Goal: Transaction & Acquisition: Book appointment/travel/reservation

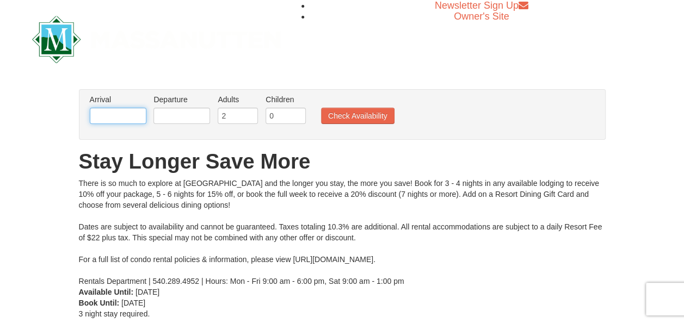
click at [131, 115] on input "text" at bounding box center [118, 116] width 57 height 16
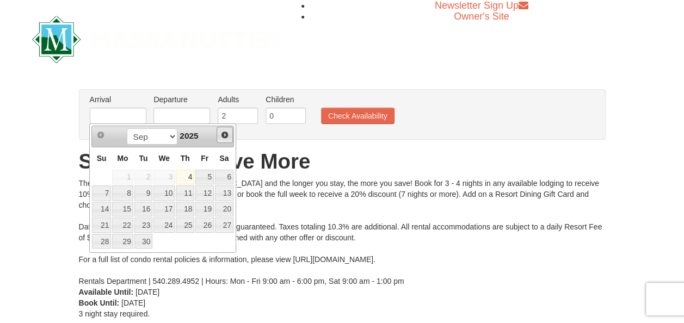
click at [224, 134] on span "Next" at bounding box center [224, 135] width 9 height 9
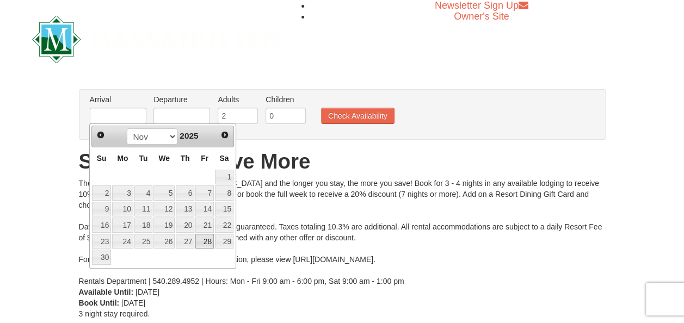
click at [206, 239] on link "28" at bounding box center [204, 241] width 19 height 15
type input "[DATE]"
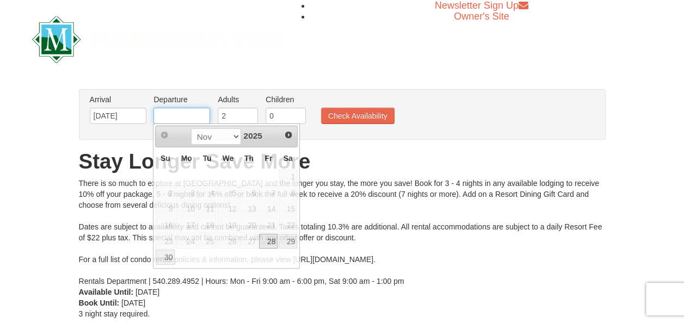
click at [204, 116] on input "text" at bounding box center [181, 116] width 57 height 16
click at [290, 133] on span "Next" at bounding box center [288, 135] width 9 height 9
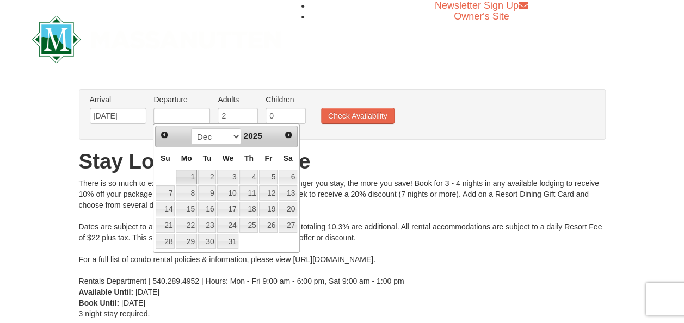
click at [185, 171] on link "1" at bounding box center [186, 177] width 21 height 15
type input "[DATE]"
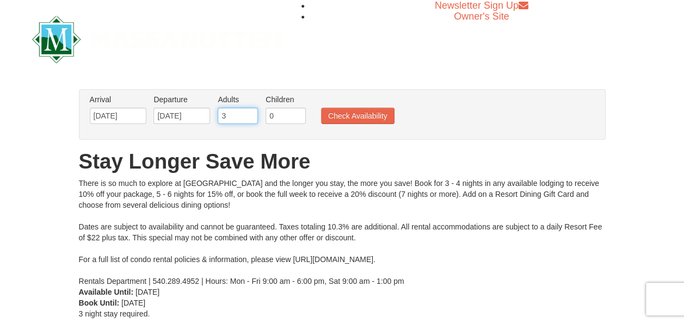
click at [249, 111] on input "3" at bounding box center [238, 116] width 40 height 16
click at [249, 111] on input "4" at bounding box center [238, 116] width 40 height 16
click at [249, 111] on input "7" at bounding box center [238, 116] width 40 height 16
click at [249, 111] on input "8" at bounding box center [238, 116] width 40 height 16
click at [249, 111] on input "9" at bounding box center [238, 116] width 40 height 16
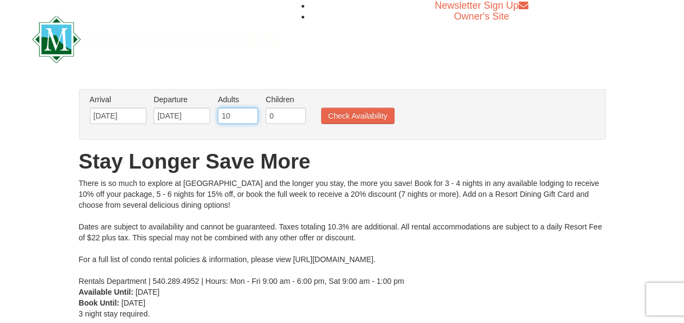
type input "10"
click at [249, 111] on input "10" at bounding box center [238, 116] width 40 height 16
click at [354, 113] on button "Check Availability" at bounding box center [357, 116] width 73 height 16
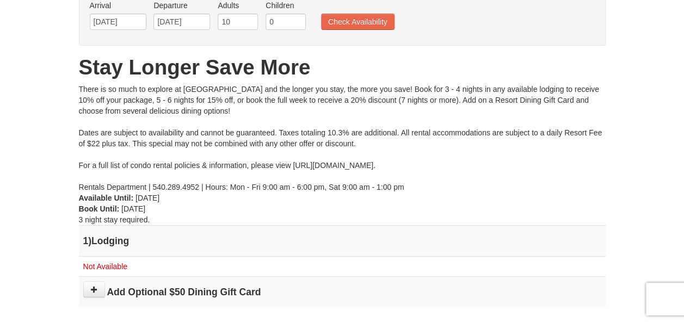
scroll to position [94, 0]
type input "9"
click at [249, 24] on input "9" at bounding box center [238, 22] width 40 height 16
click at [248, 28] on input "9" at bounding box center [238, 22] width 40 height 16
click at [337, 21] on button "Check Availability" at bounding box center [357, 22] width 73 height 16
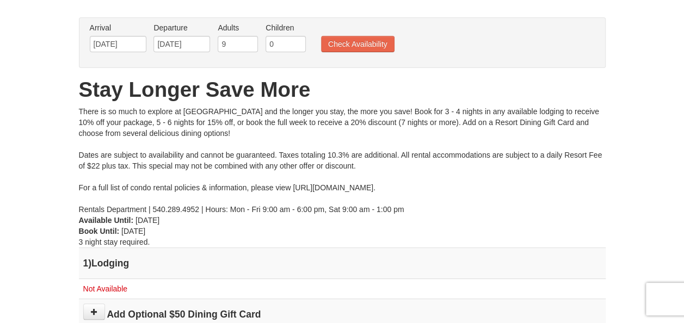
scroll to position [72, 0]
click at [247, 45] on input "8" at bounding box center [238, 43] width 40 height 16
type input "7"
click at [247, 45] on input "7" at bounding box center [238, 43] width 40 height 16
click at [362, 44] on button "Check Availability" at bounding box center [357, 43] width 73 height 16
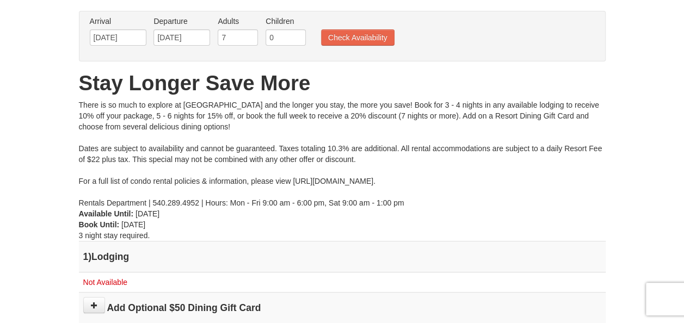
scroll to position [73, 0]
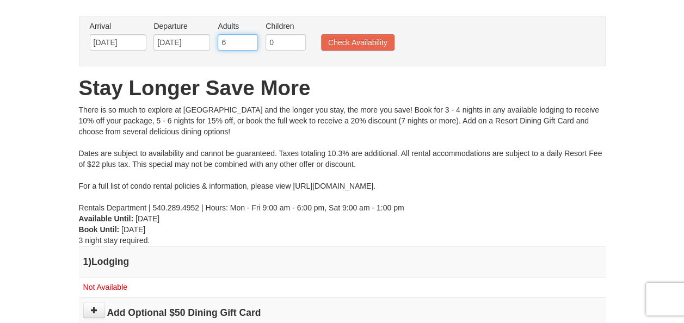
click at [248, 45] on input "6" at bounding box center [238, 42] width 40 height 16
click at [248, 45] on input "5" at bounding box center [238, 42] width 40 height 16
type input "4"
click at [248, 45] on input "4" at bounding box center [238, 42] width 40 height 16
click at [350, 42] on button "Check Availability" at bounding box center [357, 42] width 73 height 16
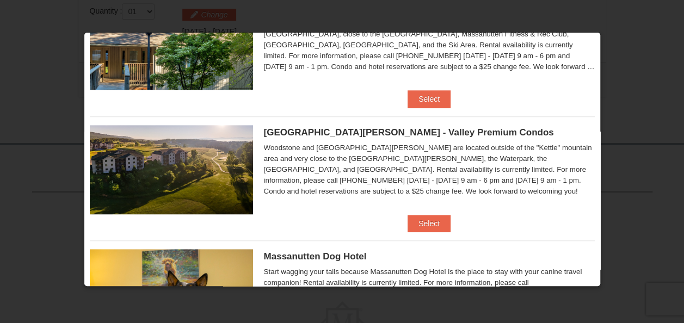
scroll to position [301, 0]
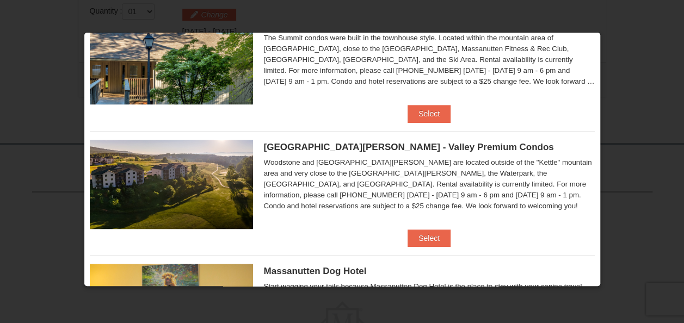
click at [197, 178] on img at bounding box center [171, 184] width 163 height 89
click at [434, 237] on button "Select" at bounding box center [429, 238] width 43 height 17
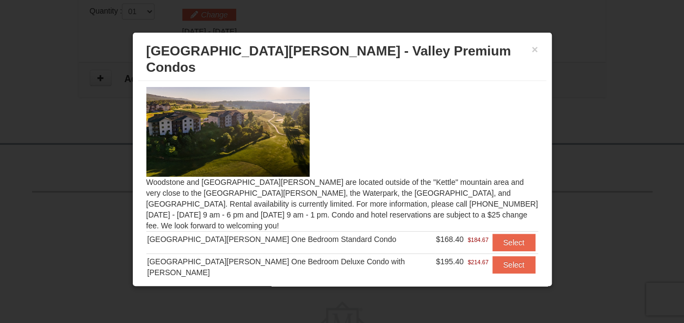
scroll to position [0, 0]
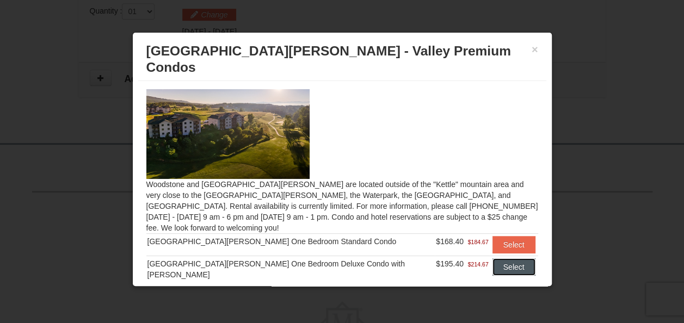
click at [494, 258] on button "Select" at bounding box center [514, 266] width 43 height 17
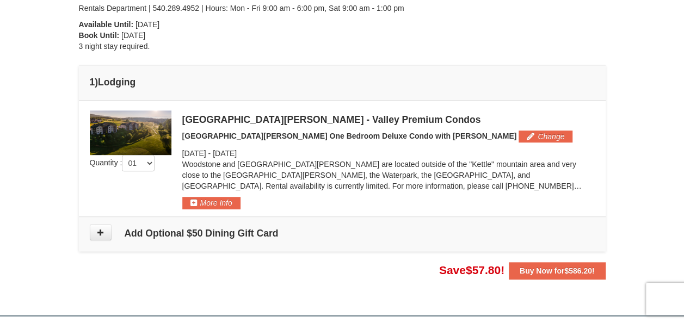
scroll to position [248, 0]
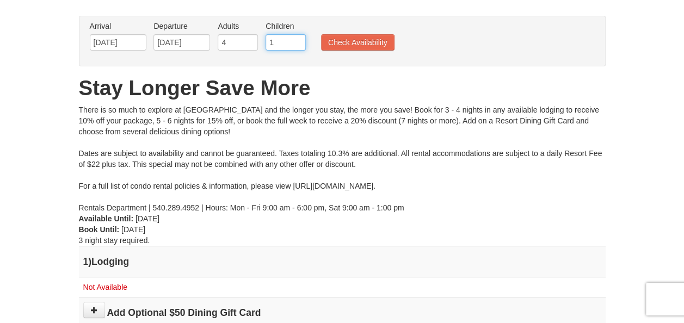
click at [296, 39] on input "1" at bounding box center [286, 42] width 40 height 16
type input "2"
click at [296, 39] on input "2" at bounding box center [286, 42] width 40 height 16
click at [366, 38] on button "Check Availability" at bounding box center [357, 42] width 73 height 16
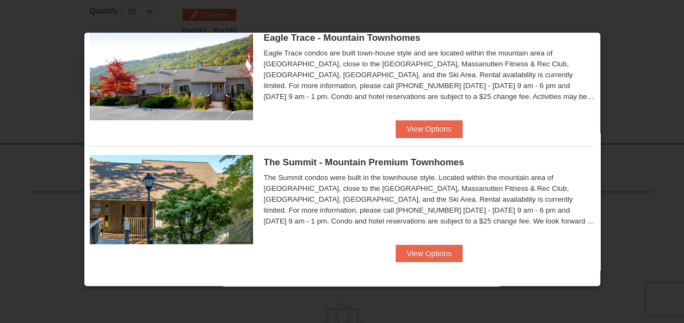
scroll to position [36, 0]
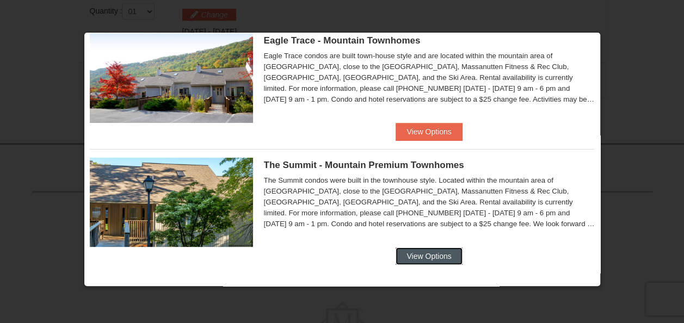
click at [432, 259] on button "View Options" at bounding box center [429, 256] width 66 height 17
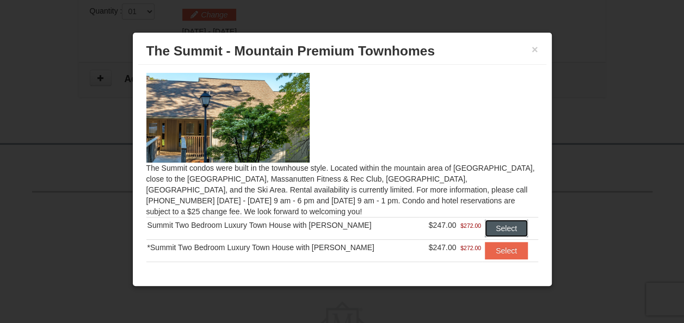
click at [501, 223] on button "Select" at bounding box center [506, 228] width 43 height 17
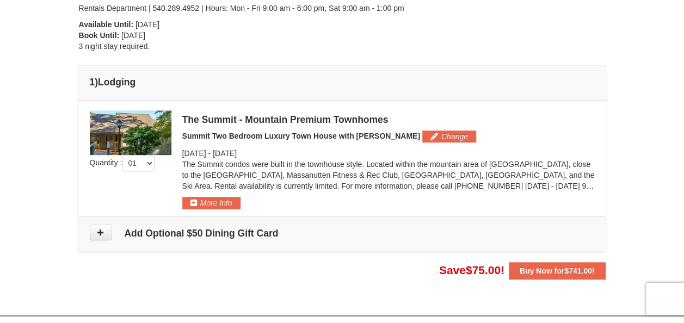
scroll to position [235, 0]
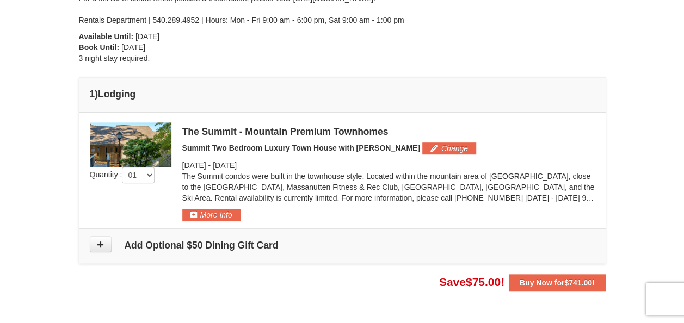
click at [140, 141] on img at bounding box center [131, 144] width 82 height 45
click at [150, 153] on img at bounding box center [131, 144] width 82 height 45
click at [422, 148] on button "Change" at bounding box center [449, 149] width 54 height 12
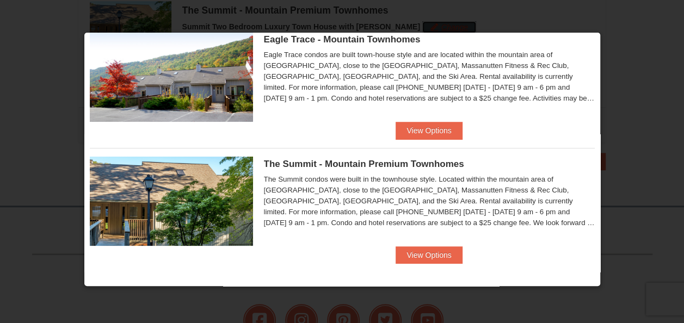
scroll to position [39, 0]
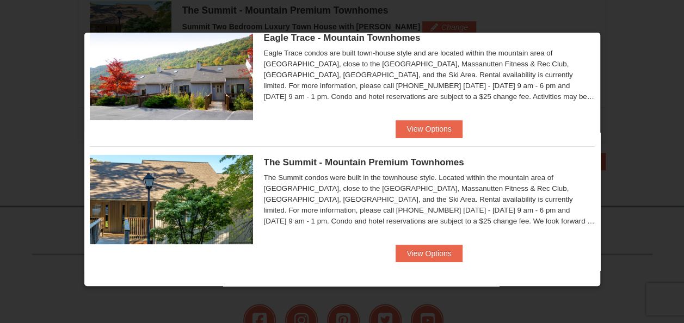
click at [176, 191] on img at bounding box center [171, 199] width 163 height 89
click at [183, 212] on img at bounding box center [171, 199] width 163 height 89
click at [179, 213] on img at bounding box center [171, 199] width 163 height 89
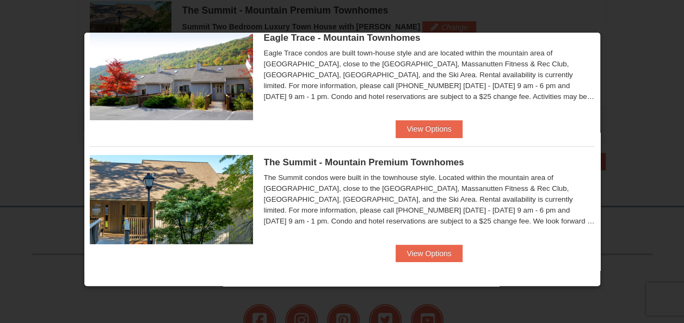
click at [179, 213] on img at bounding box center [171, 199] width 163 height 89
click at [667, 35] on div at bounding box center [342, 161] width 684 height 323
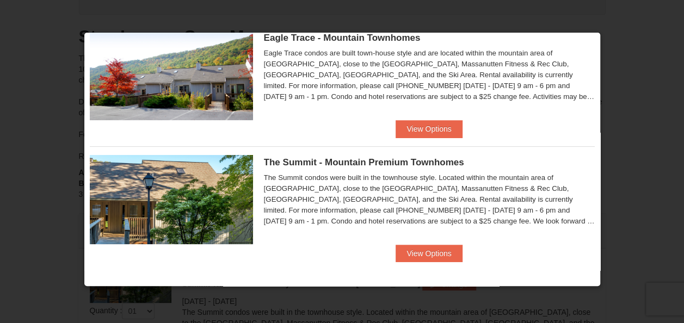
scroll to position [0, 0]
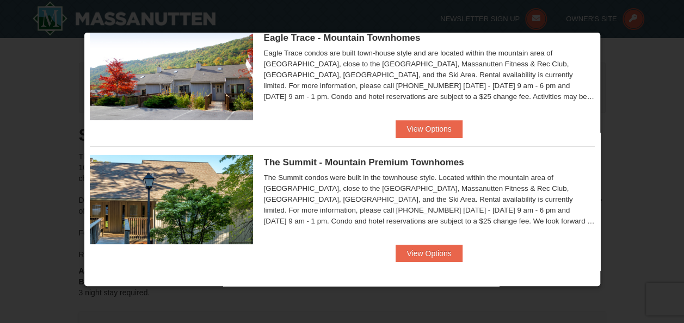
click at [639, 63] on div at bounding box center [342, 161] width 684 height 323
click at [635, 124] on div at bounding box center [342, 161] width 684 height 323
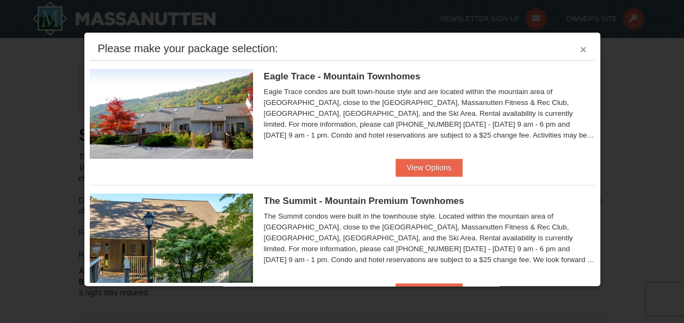
click at [580, 46] on button "×" at bounding box center [583, 49] width 7 height 11
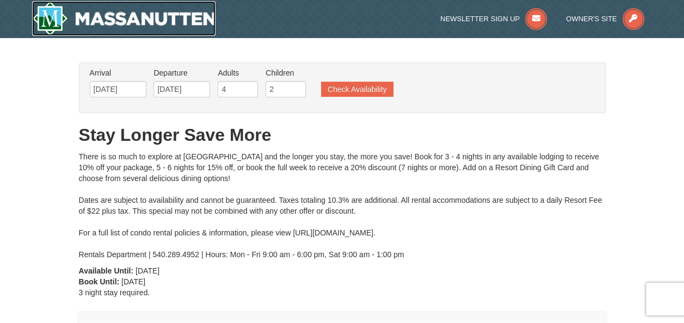
click at [135, 17] on img at bounding box center [124, 18] width 184 height 35
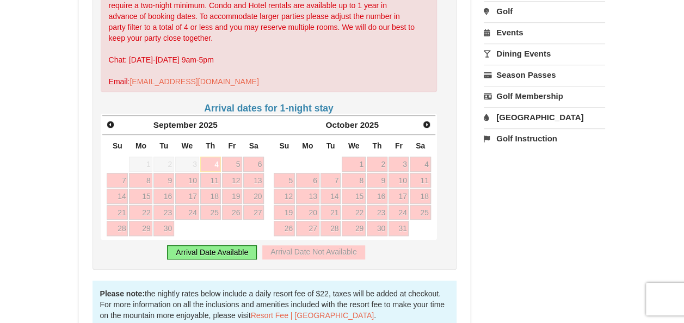
scroll to position [374, 0]
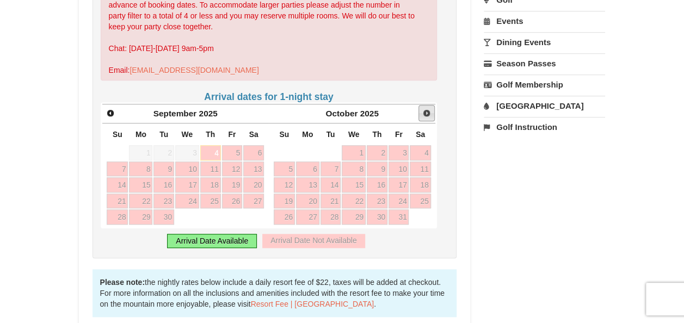
click at [426, 109] on span "Next" at bounding box center [426, 113] width 9 height 9
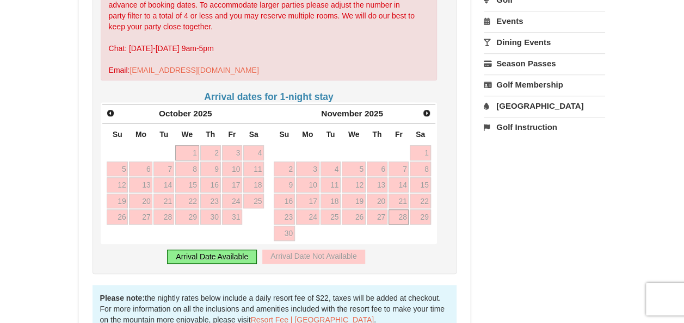
click at [404, 210] on link "28" at bounding box center [399, 217] width 21 height 15
type input "[DATE]"
click at [429, 109] on span "Next" at bounding box center [426, 113] width 9 height 9
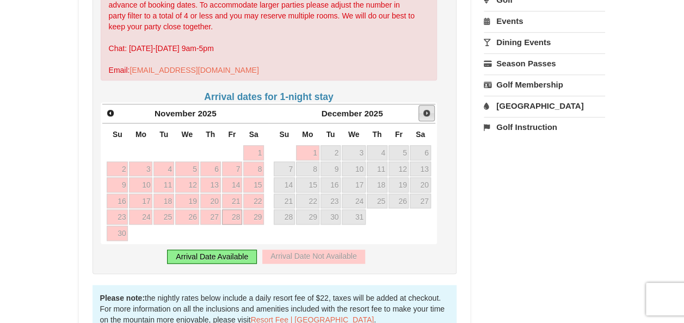
click at [429, 109] on span "Next" at bounding box center [426, 113] width 9 height 9
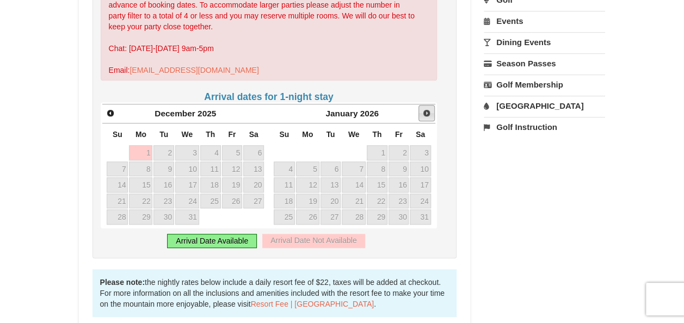
click at [429, 109] on span "Next" at bounding box center [426, 113] width 9 height 9
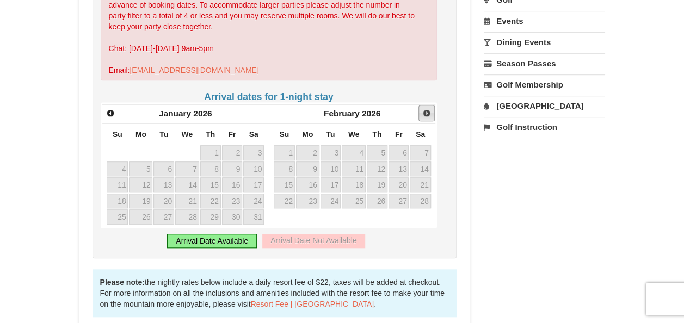
click at [429, 109] on span "Next" at bounding box center [426, 113] width 9 height 9
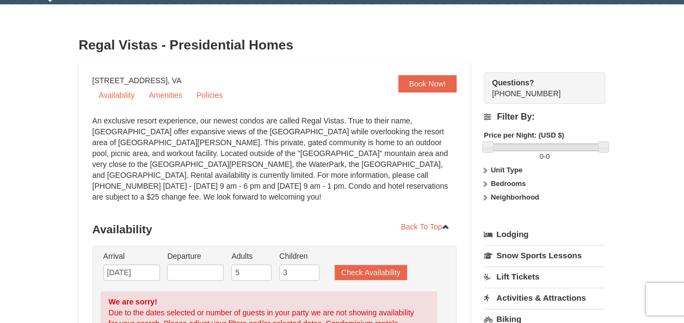
scroll to position [0, 0]
